Goal: Transaction & Acquisition: Book appointment/travel/reservation

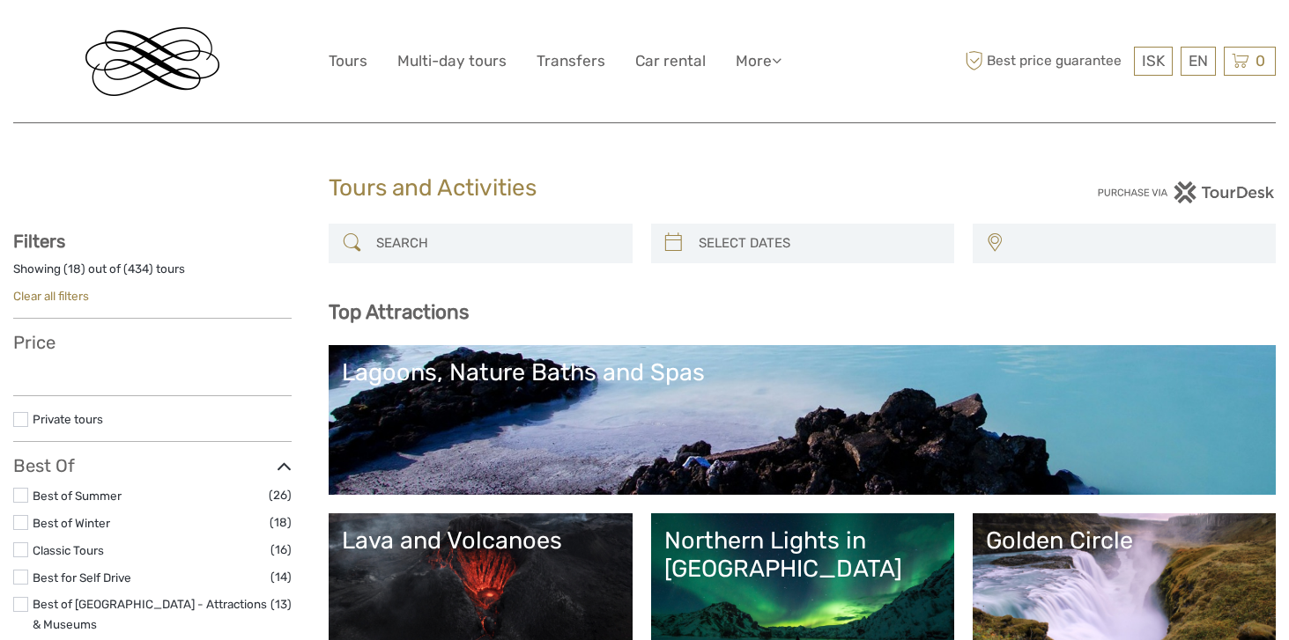
select select
click at [492, 253] on input "search" at bounding box center [496, 243] width 254 height 31
select select
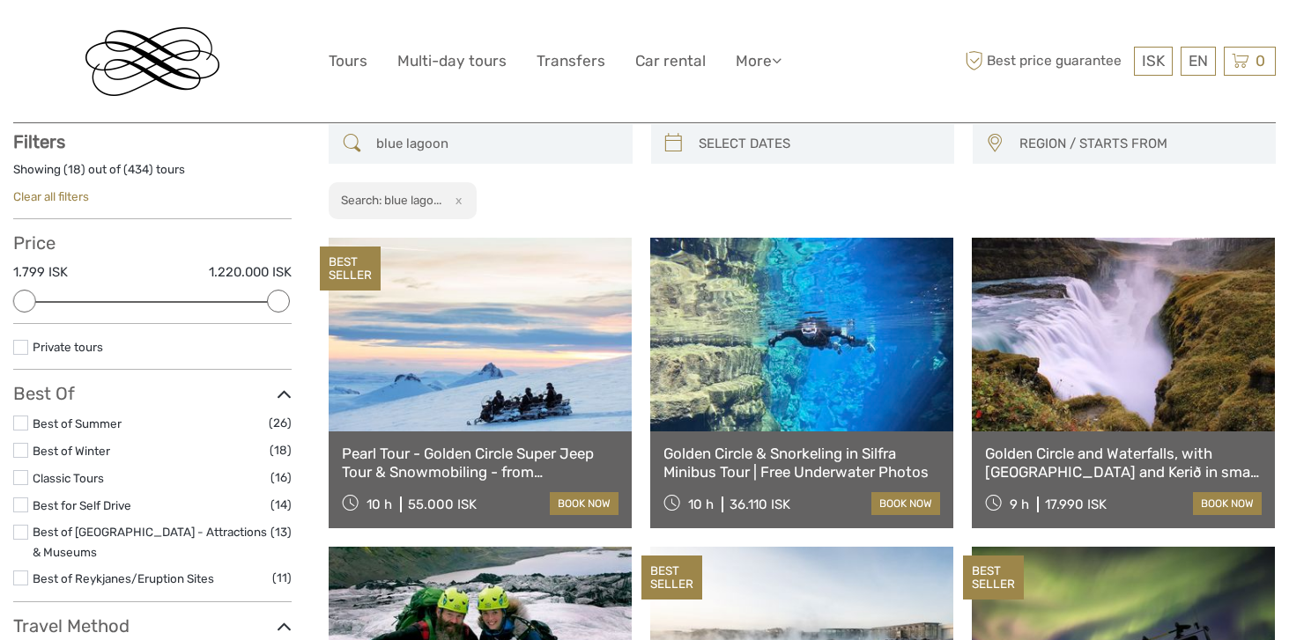
scroll to position [100, 0]
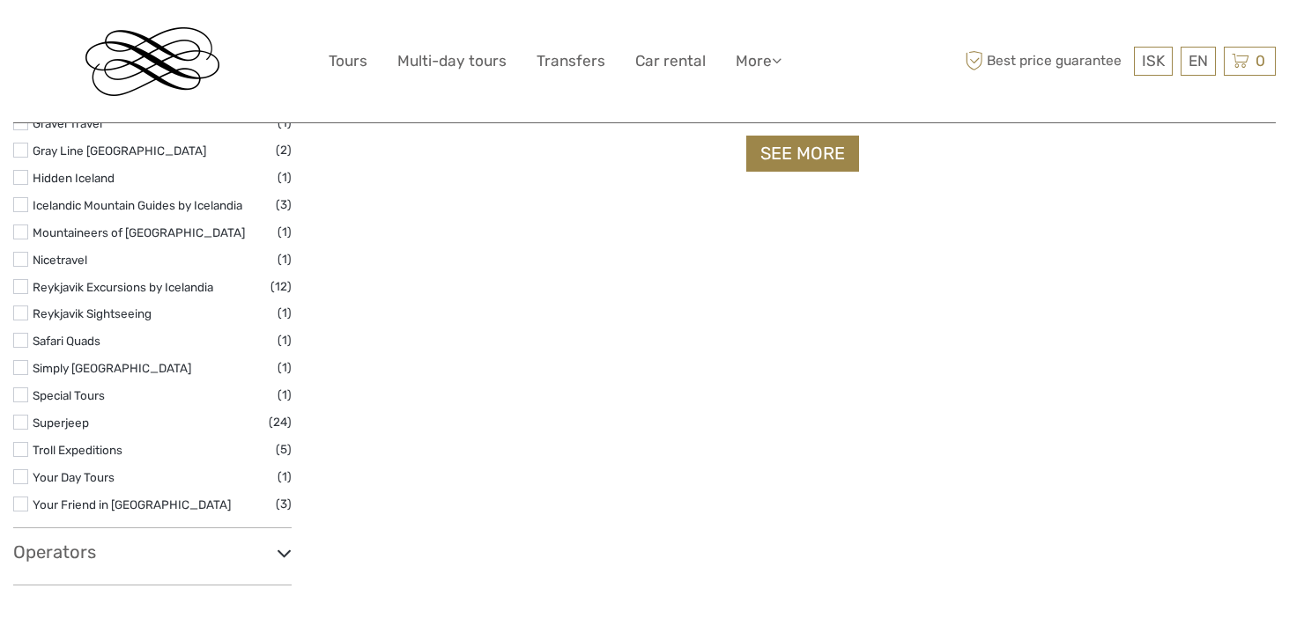
scroll to position [2069, 0]
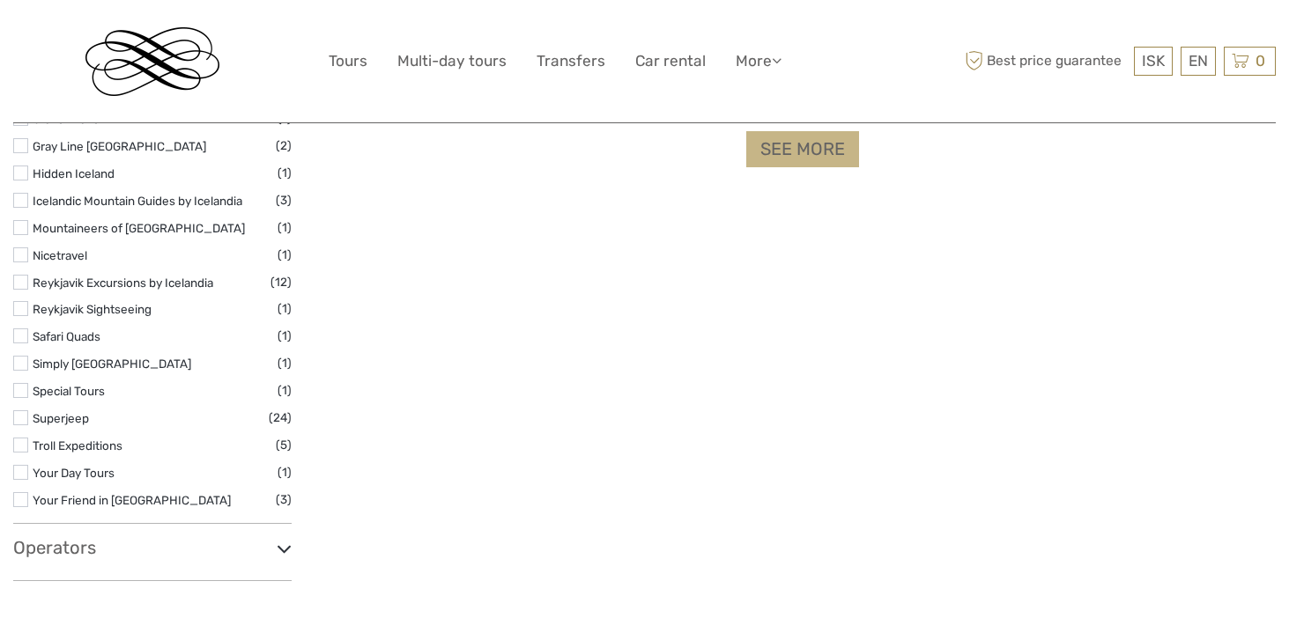
type input "blue lagoon"
click at [784, 147] on link "See more" at bounding box center [802, 149] width 113 height 36
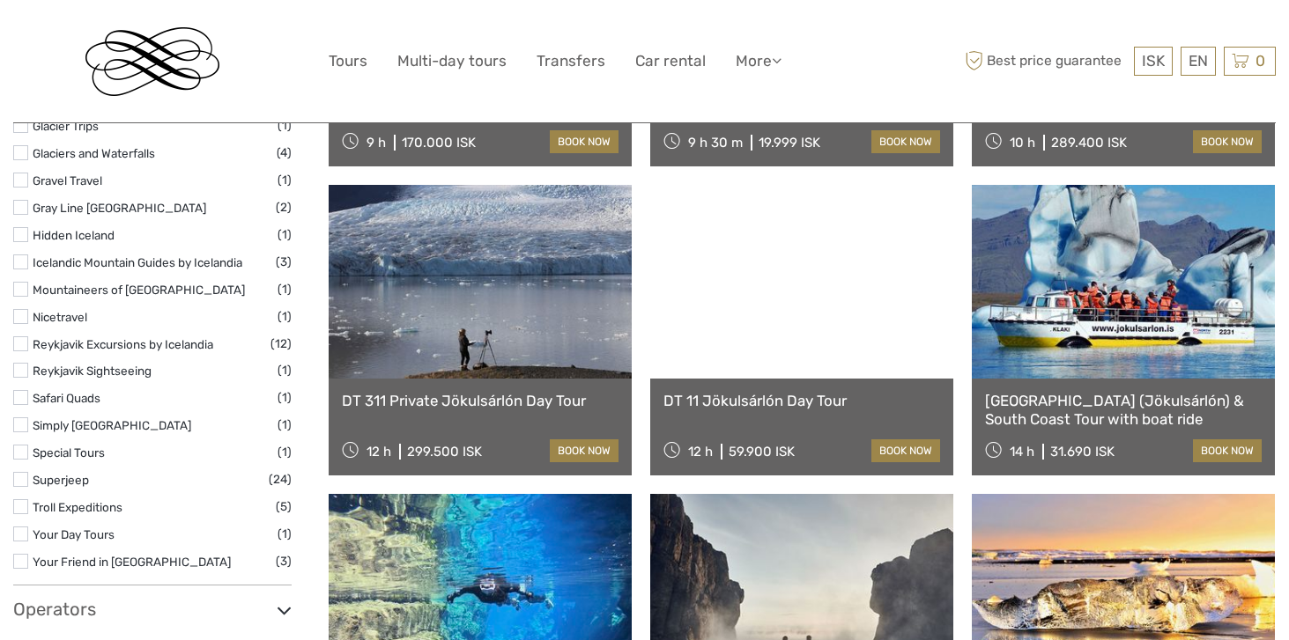
scroll to position [2011, 0]
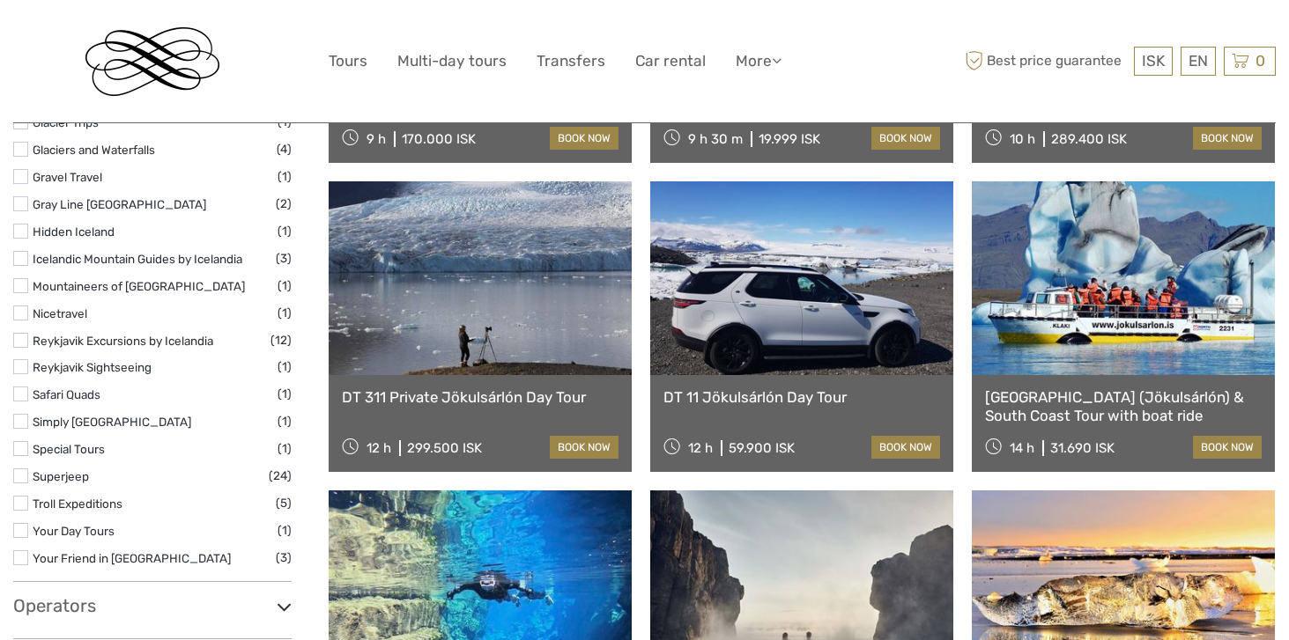
click at [475, 390] on link "DT 311 Private Jökulsárlón Day Tour" at bounding box center [480, 397] width 277 height 18
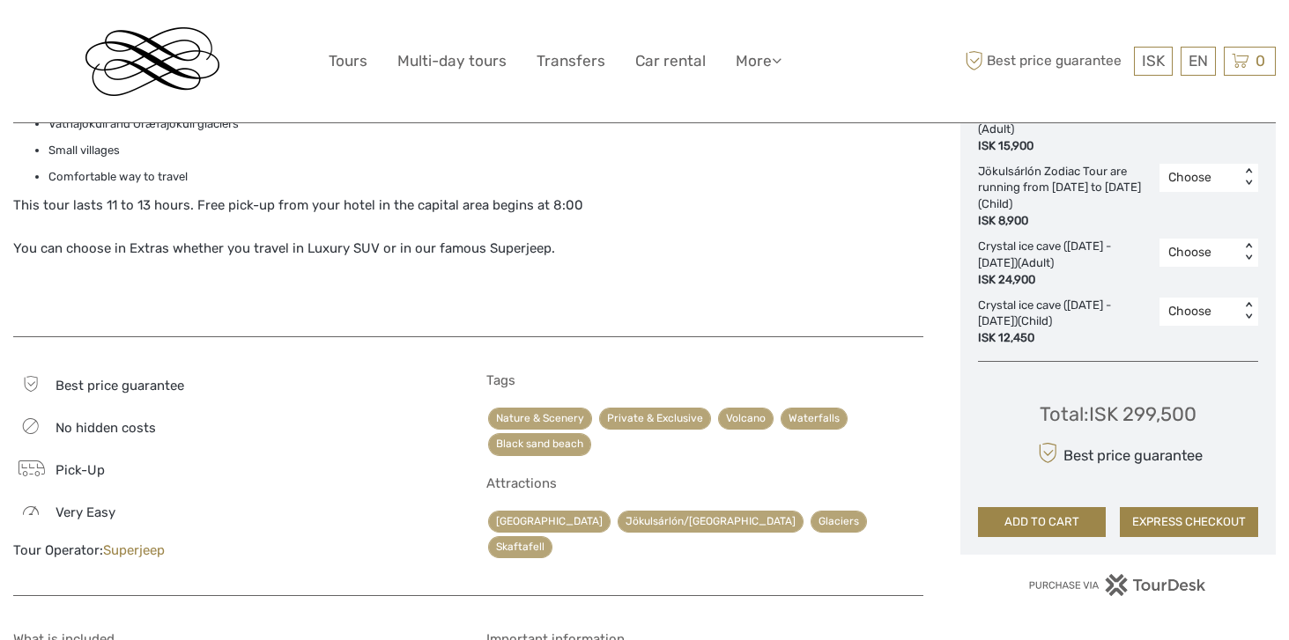
scroll to position [1354, 0]
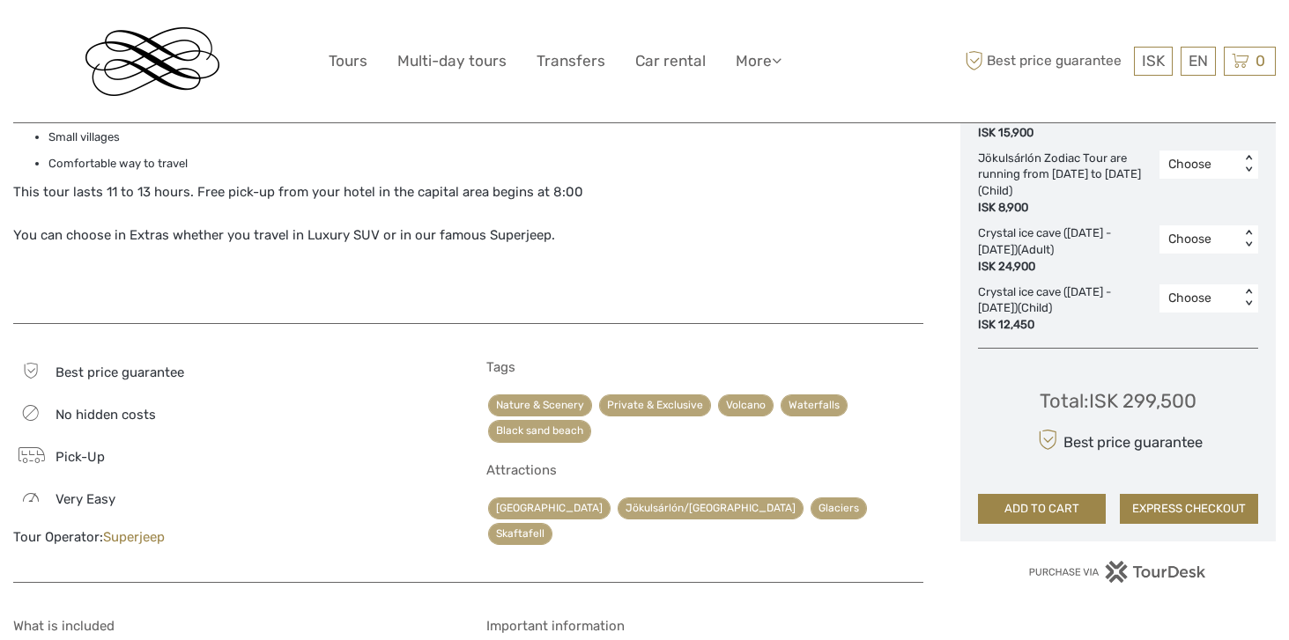
click at [148, 538] on link "Superjeep" at bounding box center [134, 537] width 62 height 16
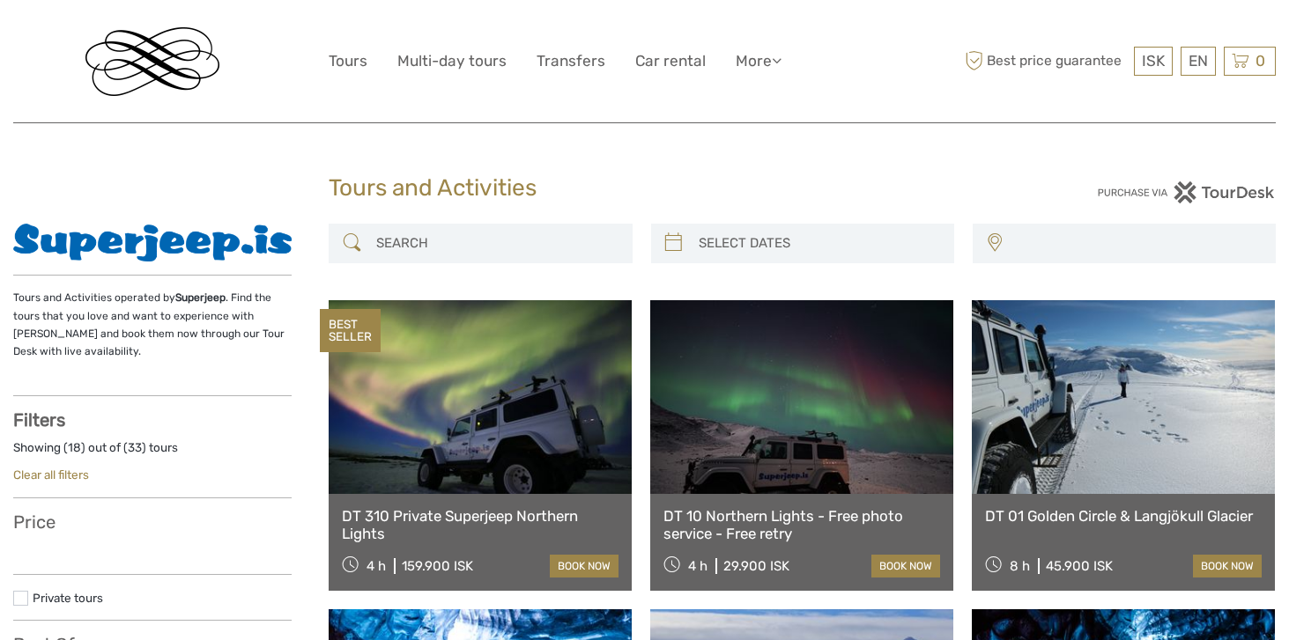
select select
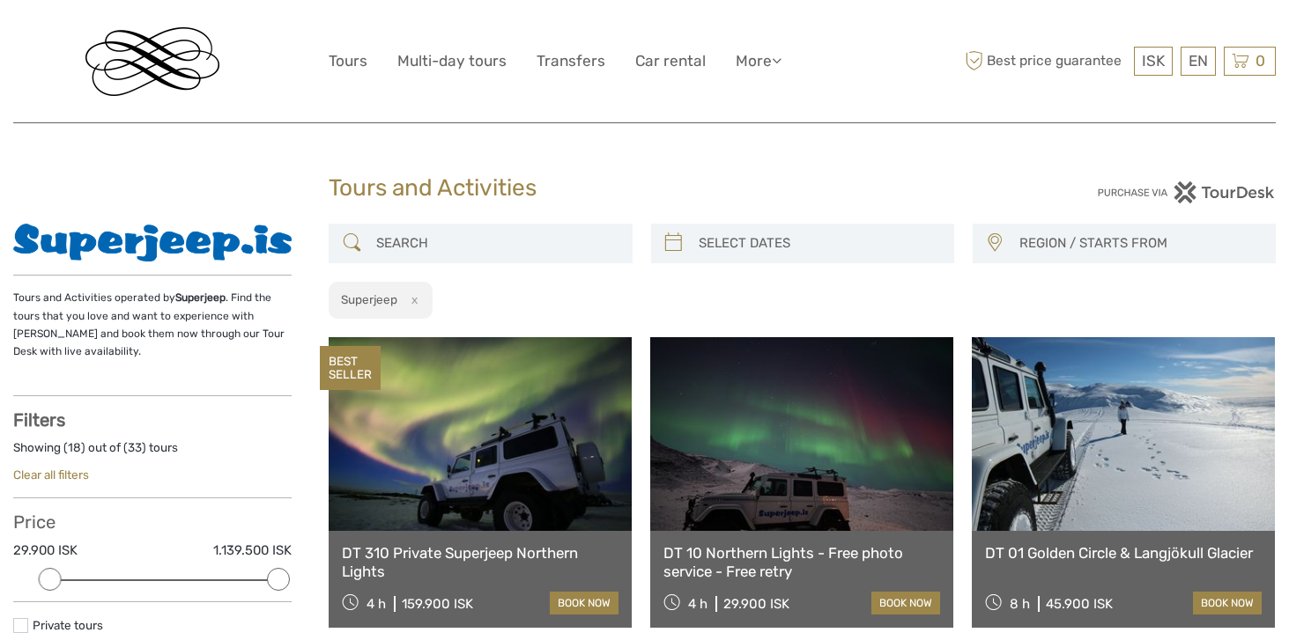
scroll to position [13, 0]
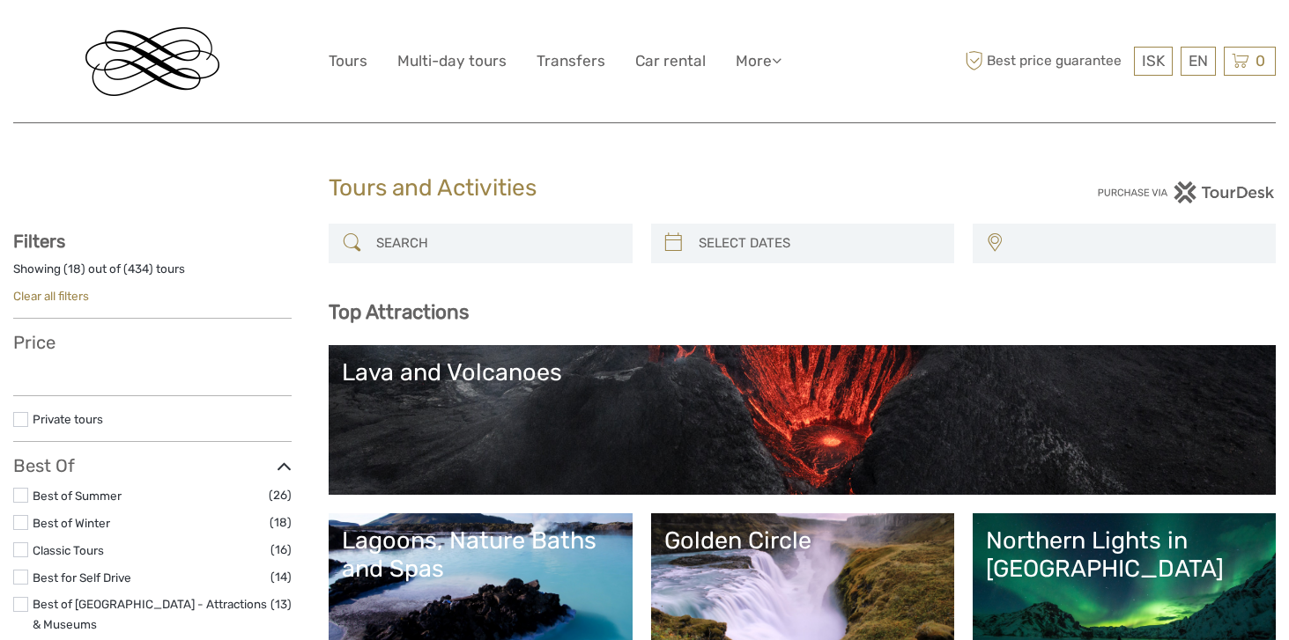
select select
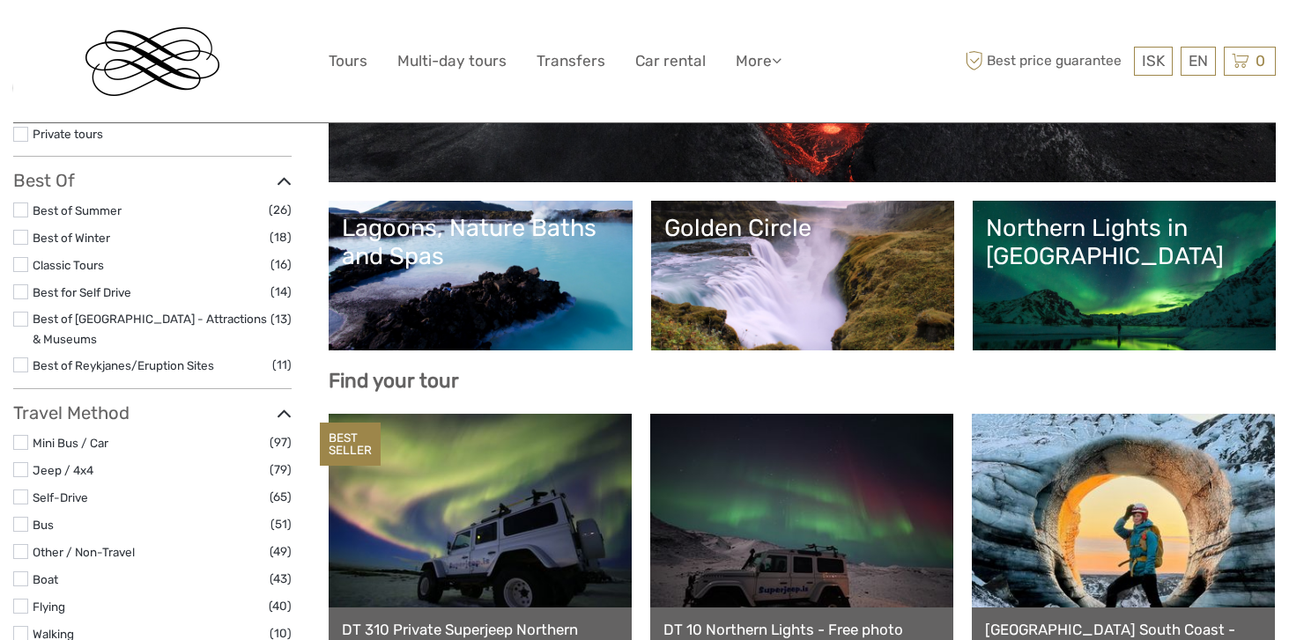
scroll to position [312, 0]
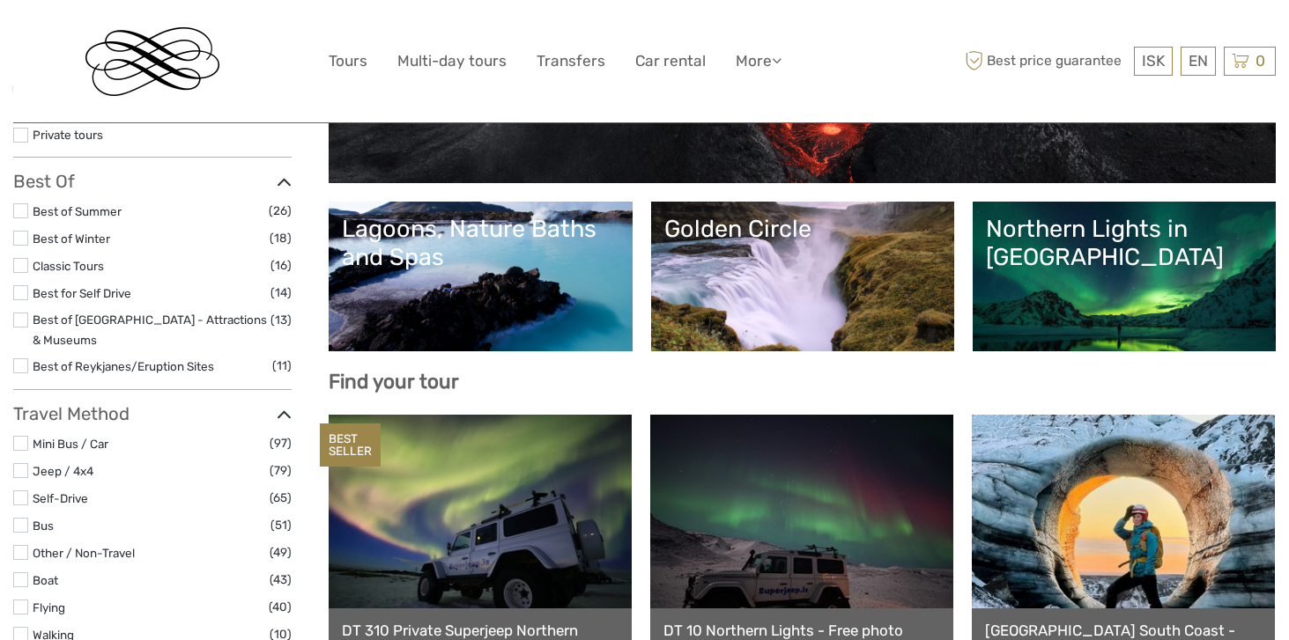
click at [461, 285] on link "Lagoons, Nature Baths and Spas" at bounding box center [480, 276] width 277 height 123
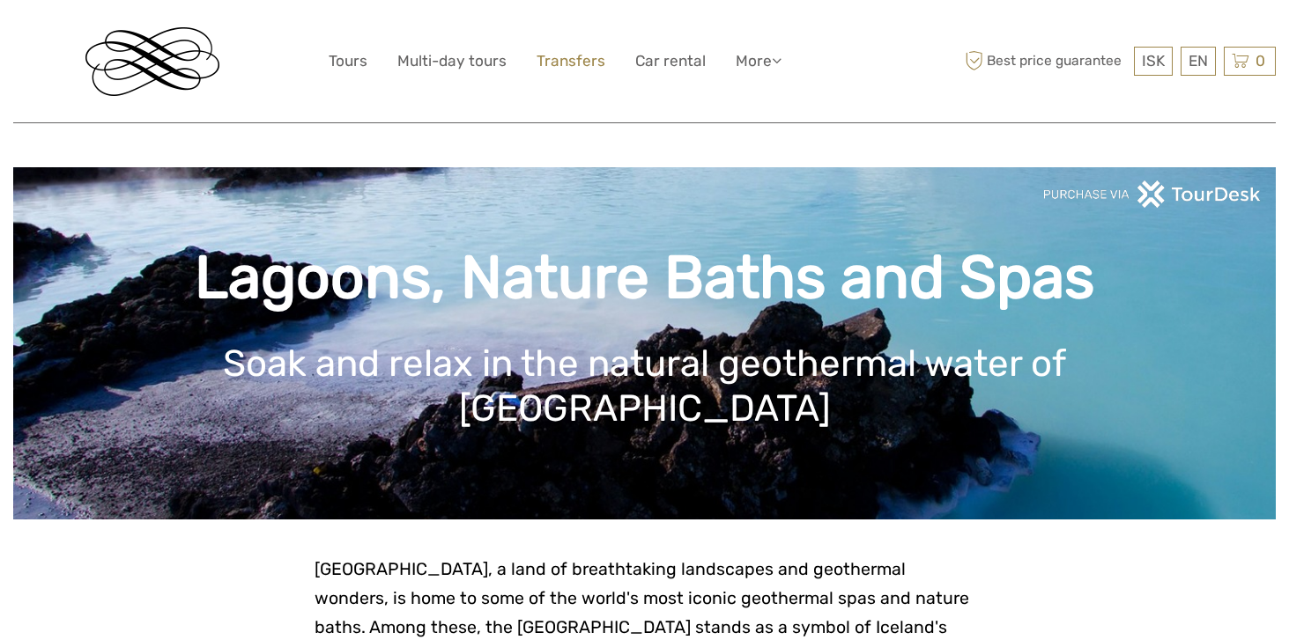
click at [565, 61] on link "Transfers" at bounding box center [570, 61] width 69 height 26
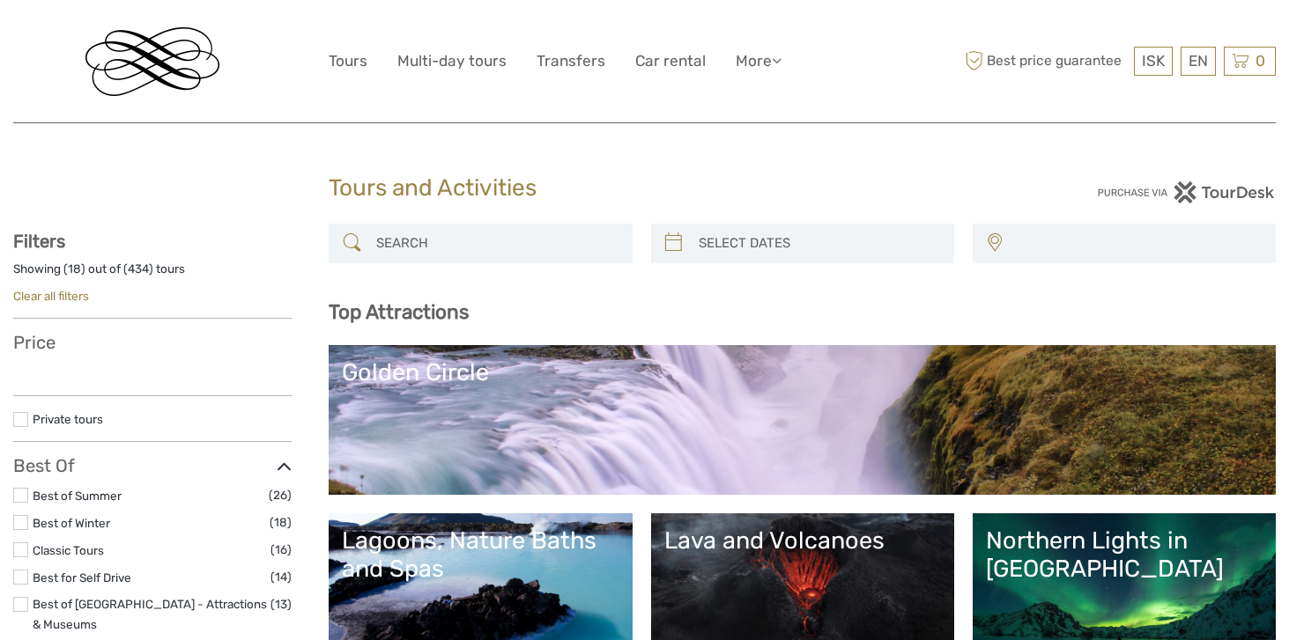
select select
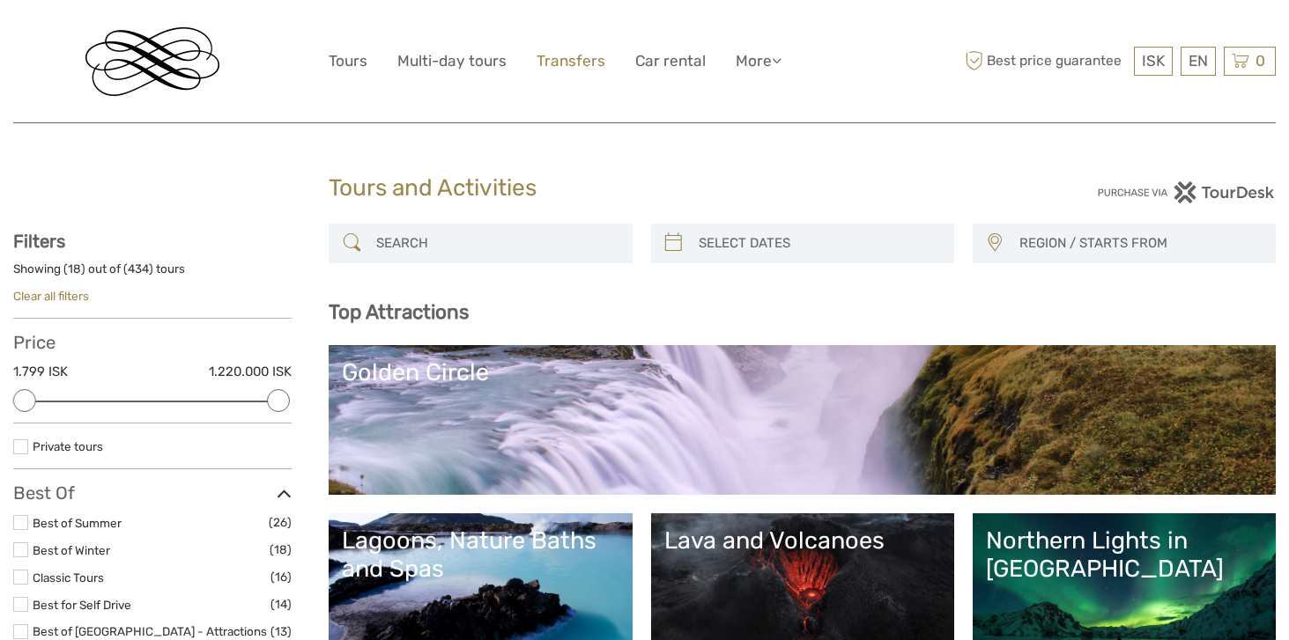
click at [585, 63] on link "Transfers" at bounding box center [570, 61] width 69 height 26
